Goal: Navigation & Orientation: Find specific page/section

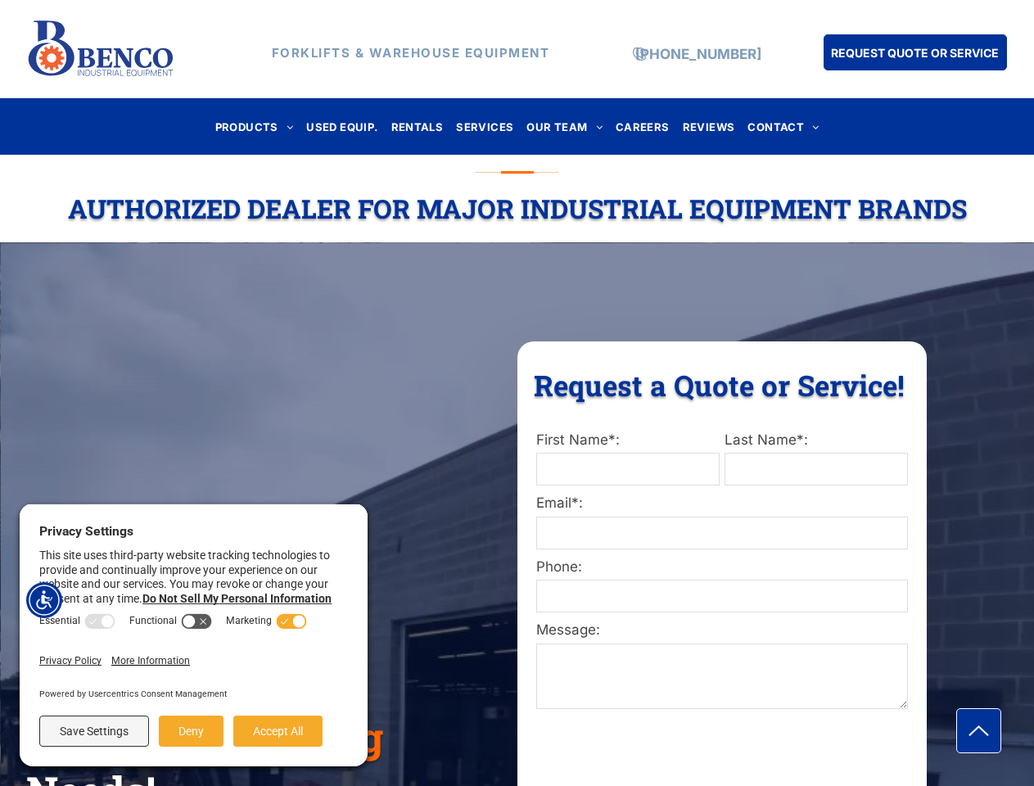
click at [517, 393] on div "Request a Quote or Service! Request a Quote or Service! First Name*: Last Name*…" at bounding box center [721, 756] width 409 height 830
click at [44, 600] on img "Accessibility Menu" at bounding box center [44, 600] width 36 height 36
